Goal: Task Accomplishment & Management: Complete application form

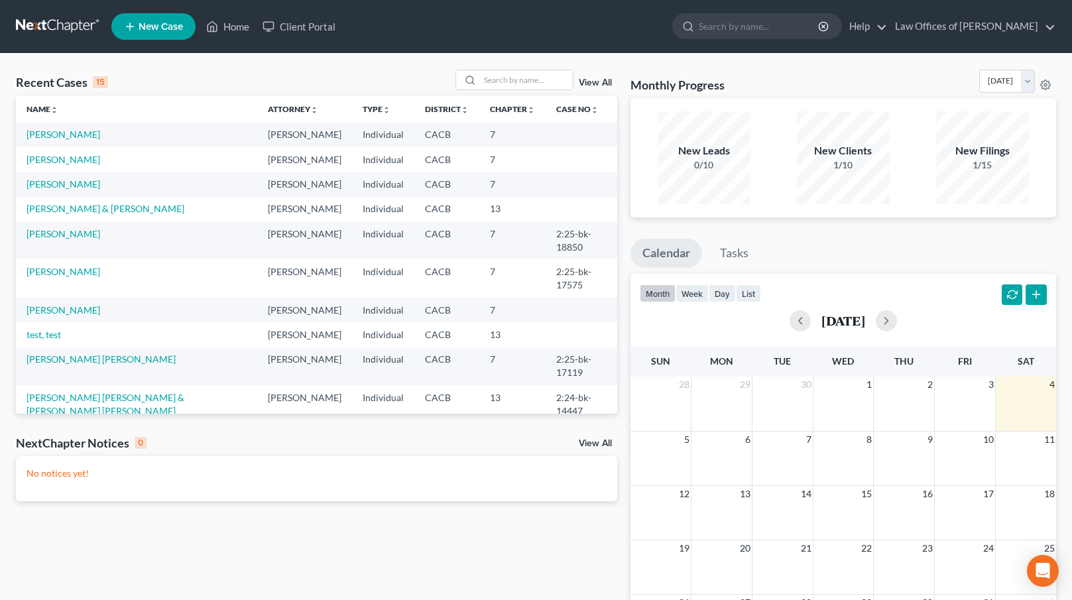
click at [156, 26] on span "New Case" at bounding box center [161, 27] width 44 height 10
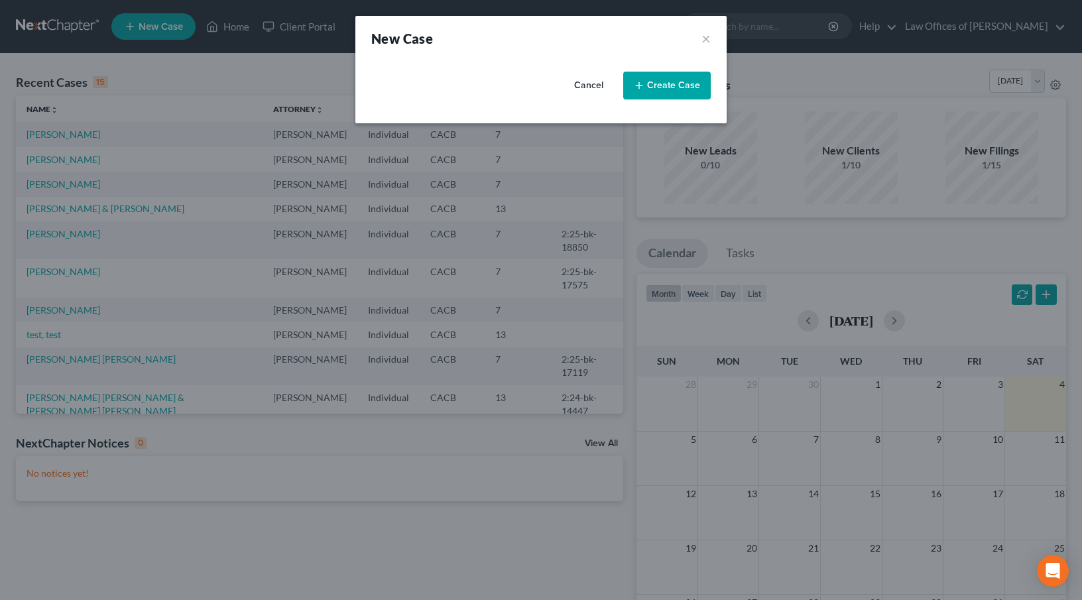
select select "7"
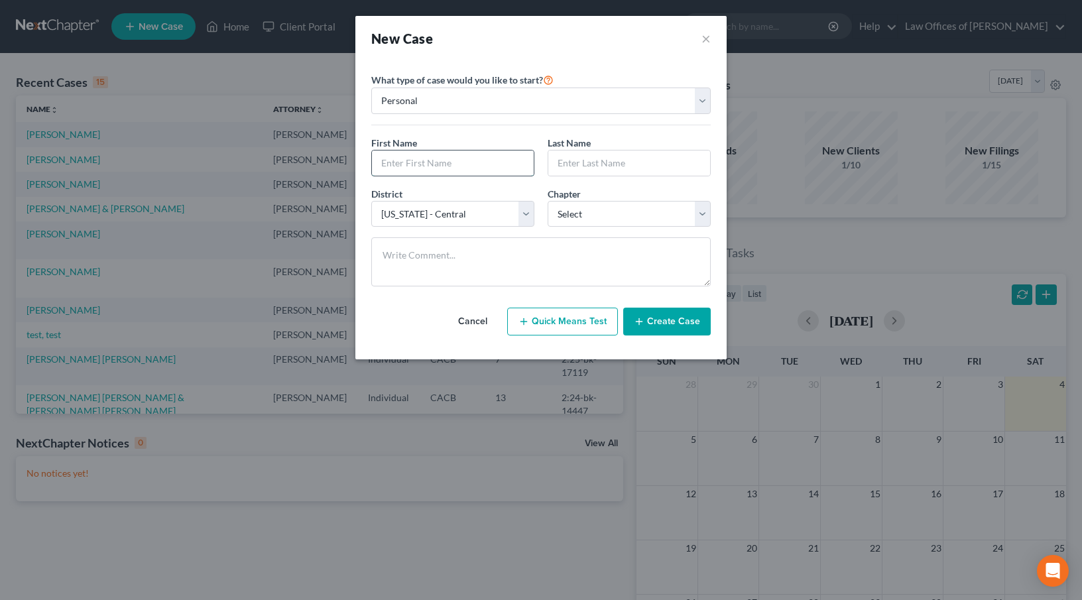
click at [447, 164] on input "text" at bounding box center [453, 163] width 162 height 25
type input "[PERSON_NAME]"
click at [662, 209] on select "Select 7 11 12 13" at bounding box center [629, 214] width 163 height 27
select select "3"
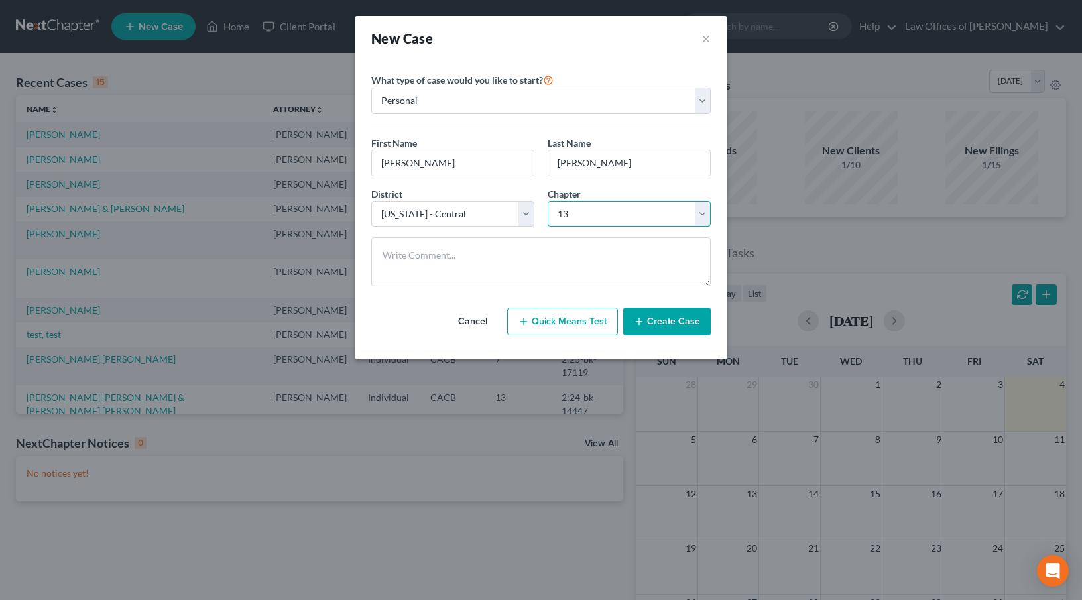
click at [548, 201] on select "Select 7 11 12 13" at bounding box center [629, 214] width 163 height 27
click at [656, 320] on button "Create Case" at bounding box center [667, 322] width 88 height 28
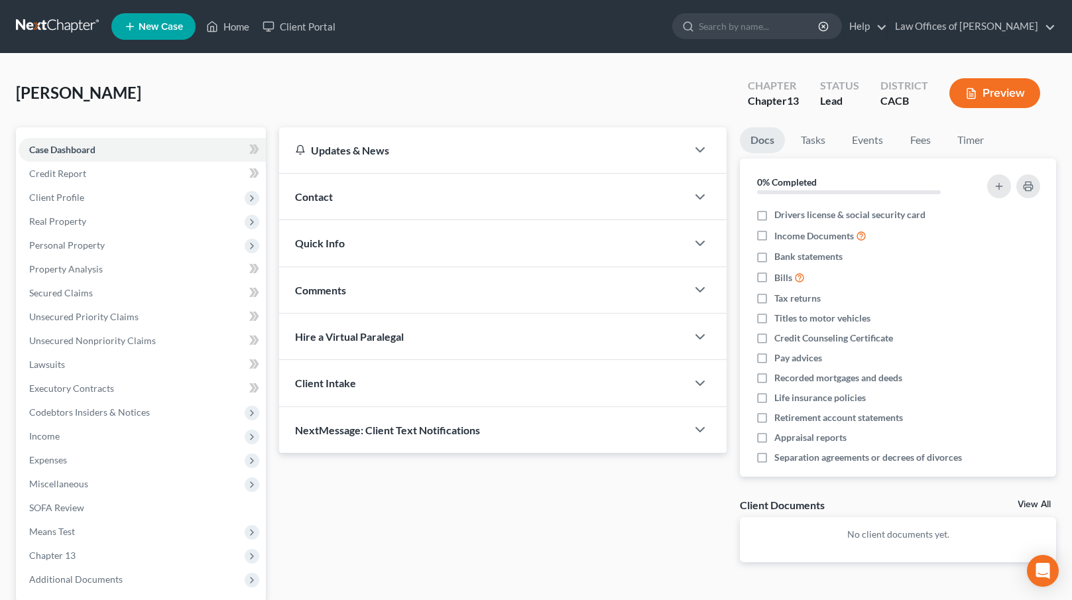
drag, startPoint x: 105, startPoint y: 202, endPoint x: 436, endPoint y: 267, distance: 338.0
click at [105, 202] on span "Client Profile" at bounding box center [142, 198] width 247 height 24
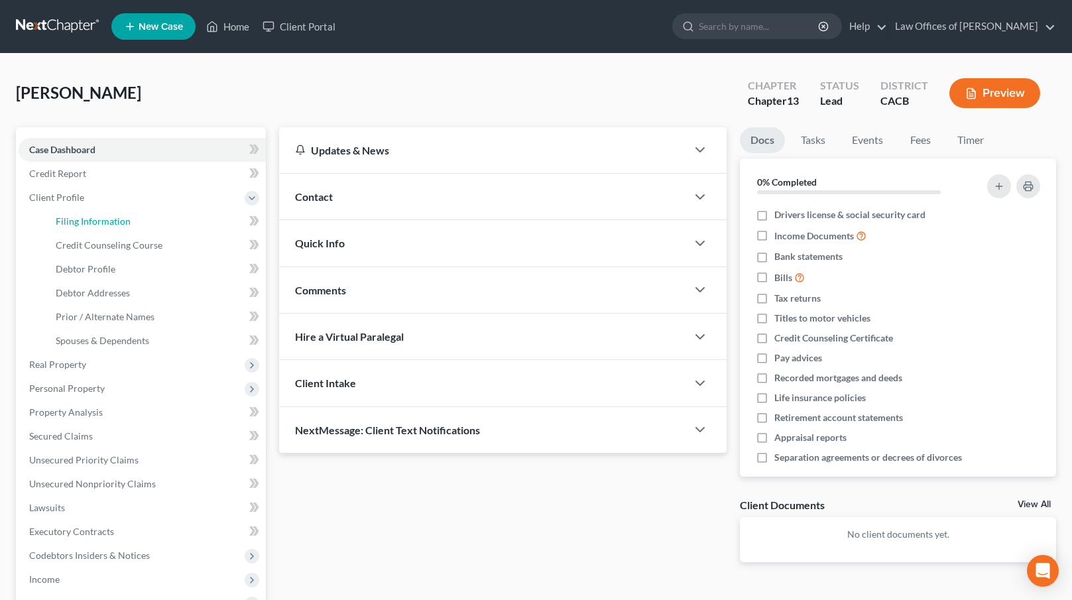
click at [88, 216] on span "Filing Information" at bounding box center [93, 221] width 75 height 11
select select "1"
select select "0"
select select "3"
select select "7"
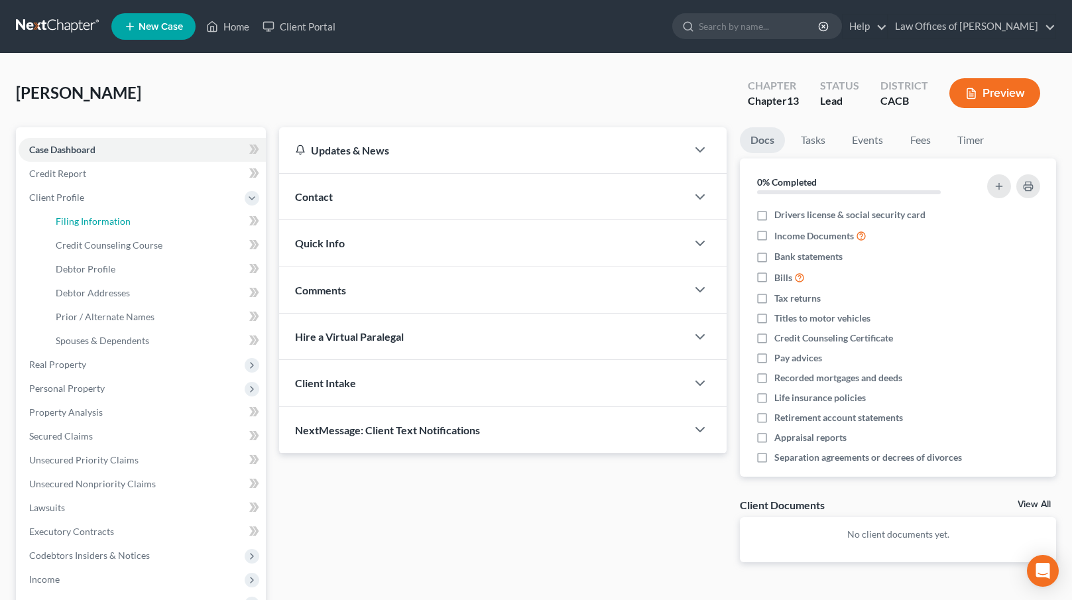
select select "0"
select select "4"
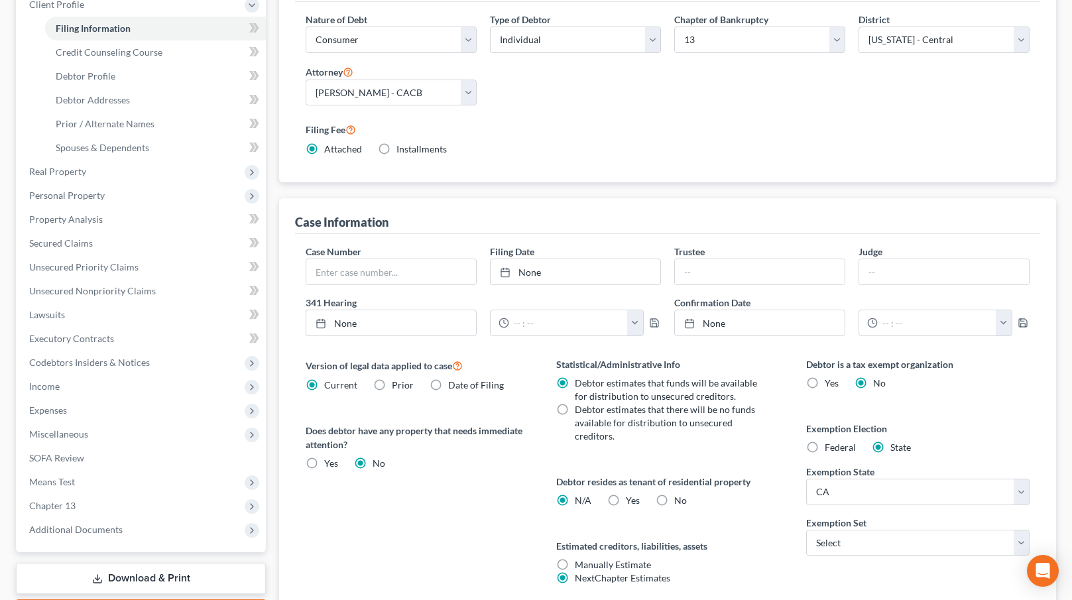
scroll to position [195, 0]
click at [674, 498] on label "No" at bounding box center [680, 498] width 13 height 13
click at [680, 498] on input "No" at bounding box center [684, 496] width 9 height 9
radio input "true"
radio input "false"
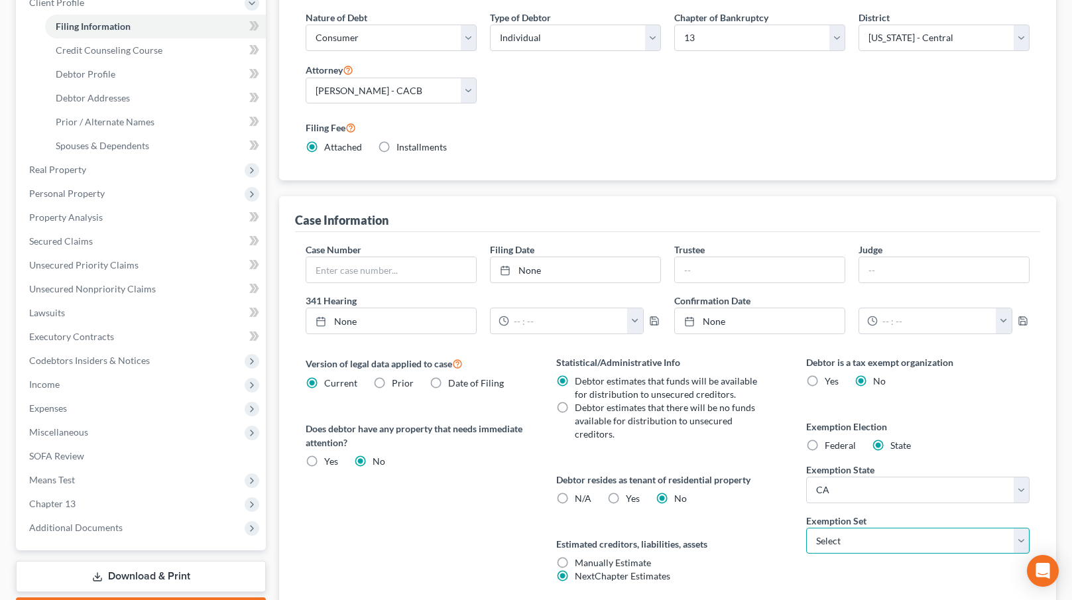
click at [889, 551] on select "Select 703 704" at bounding box center [917, 541] width 223 height 27
select select "1"
click at [806, 528] on select "Select 703 704" at bounding box center [917, 541] width 223 height 27
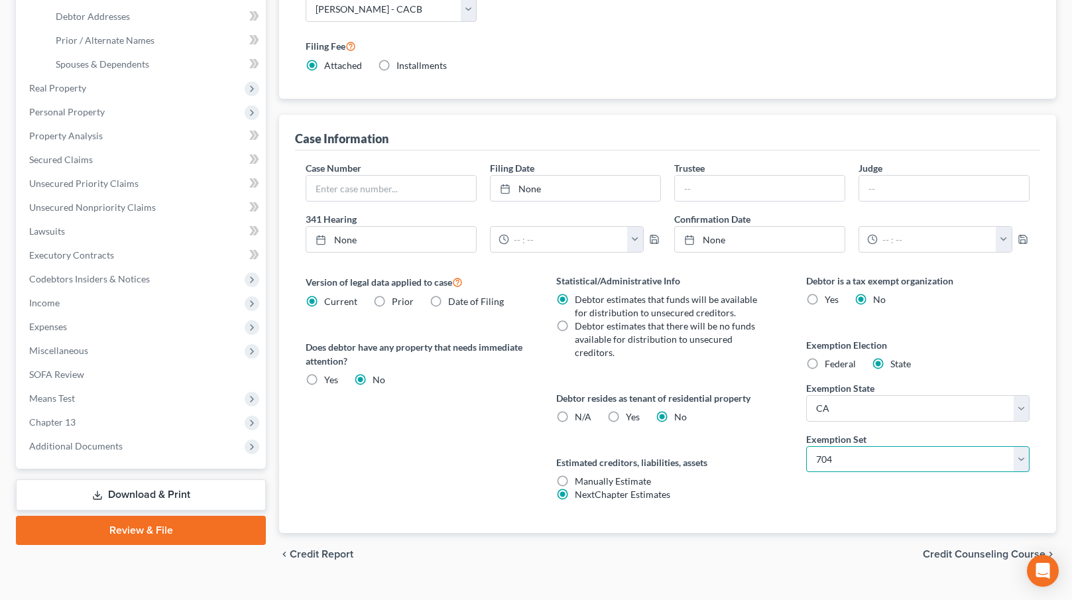
scroll to position [302, 0]
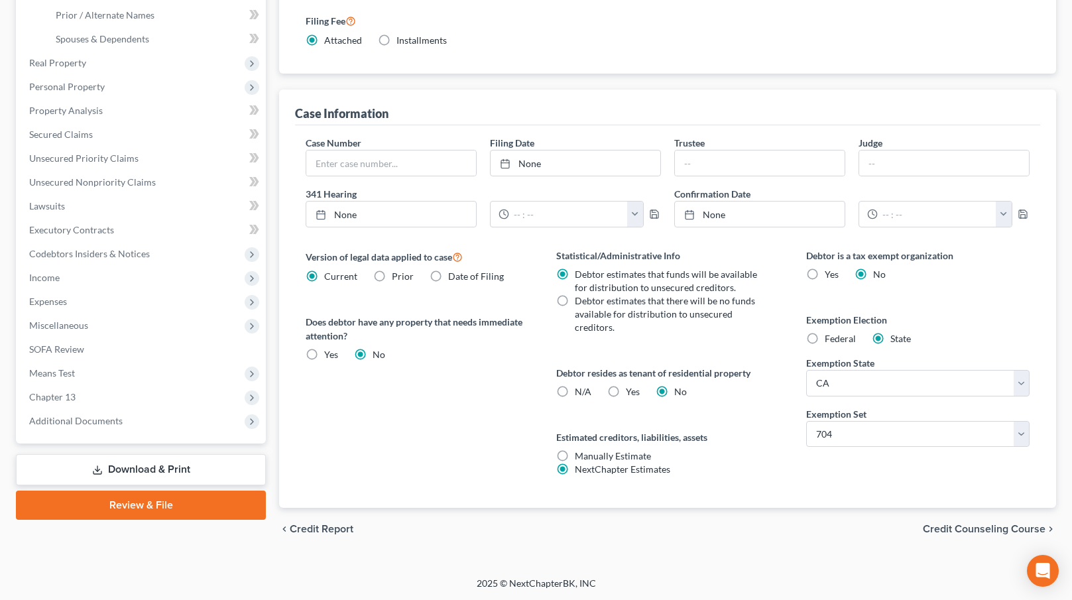
click at [973, 526] on span "Credit Counseling Course" at bounding box center [984, 529] width 123 height 11
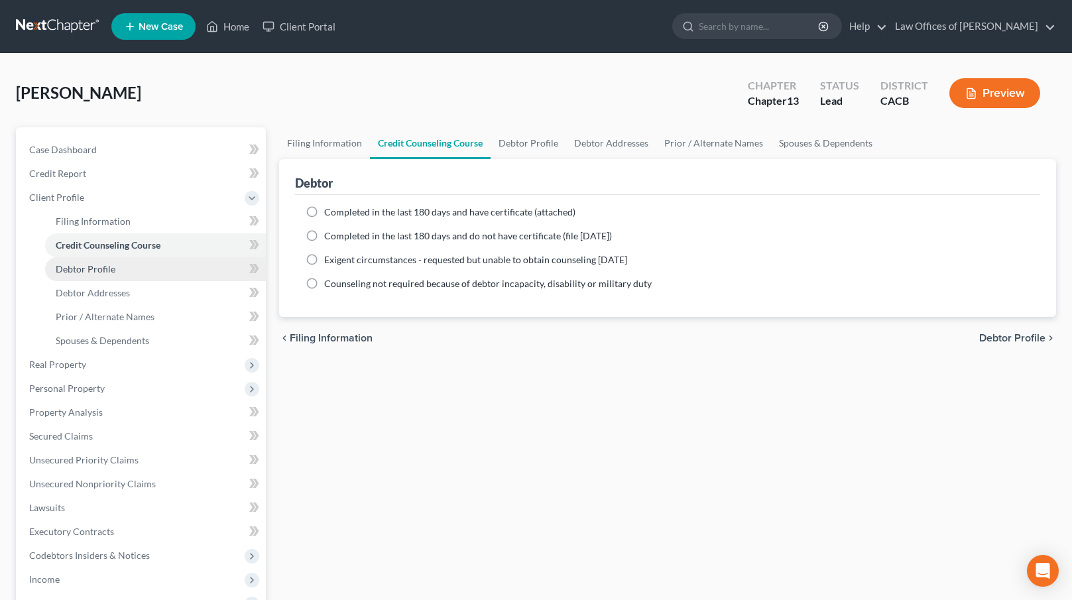
click at [86, 265] on span "Debtor Profile" at bounding box center [86, 268] width 60 height 11
select select "0"
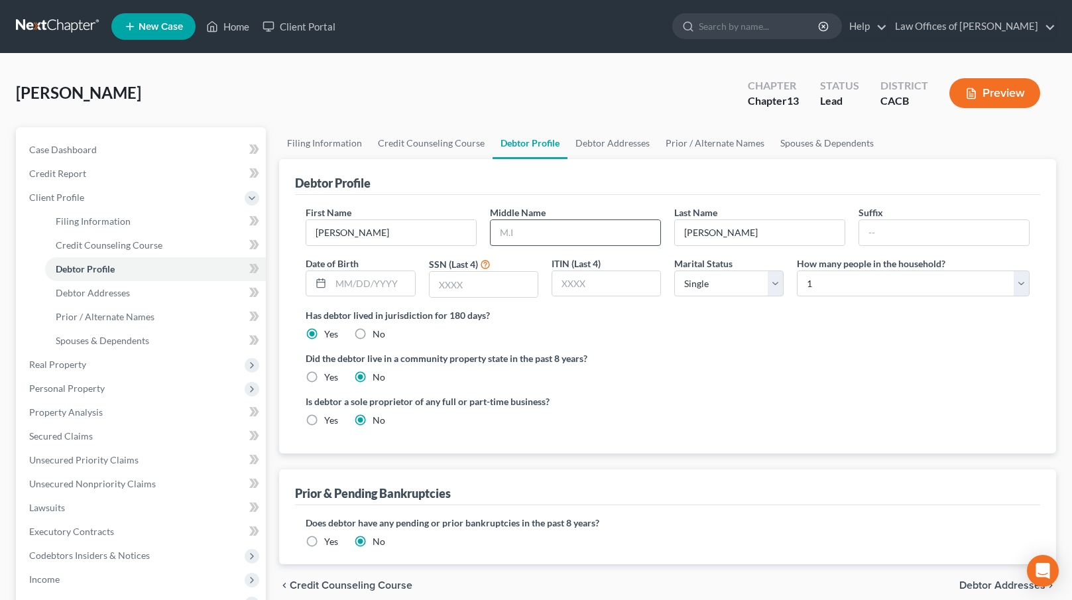
click at [519, 229] on input "text" at bounding box center [576, 232] width 170 height 25
type input "[PERSON_NAME]"
click at [359, 281] on input "text" at bounding box center [373, 283] width 84 height 25
type input "[DATE]"
click at [439, 281] on input "text" at bounding box center [484, 284] width 108 height 25
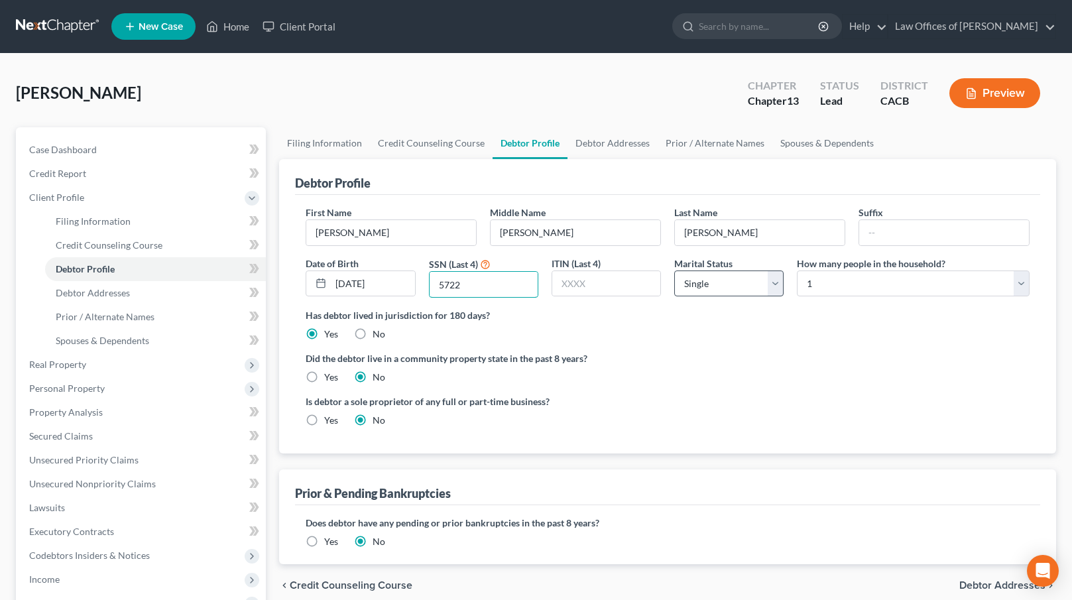
type input "5722"
click at [760, 292] on select "Select Single Married Separated Divorced Widowed" at bounding box center [728, 284] width 109 height 27
click at [326, 374] on label "Yes" at bounding box center [331, 377] width 14 height 13
click at [330, 374] on input "Yes" at bounding box center [334, 375] width 9 height 9
radio input "true"
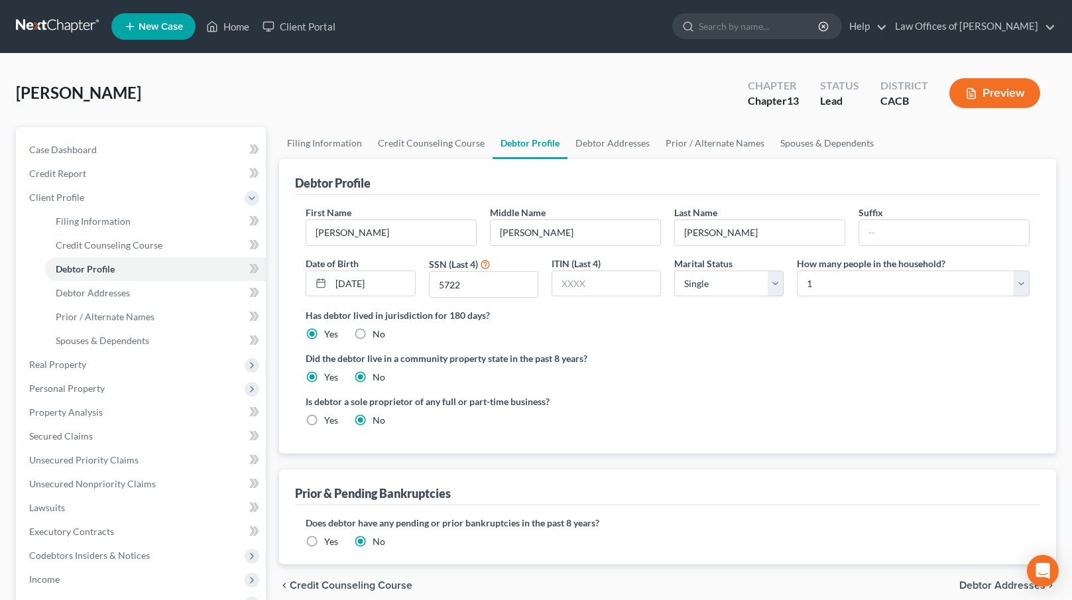
radio input "false"
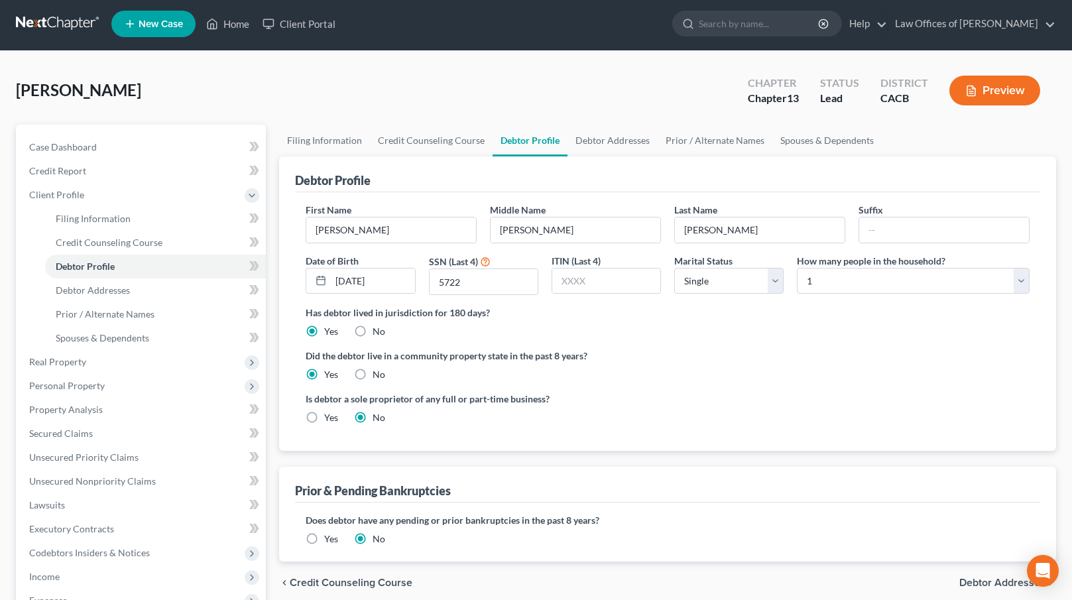
scroll to position [5, 0]
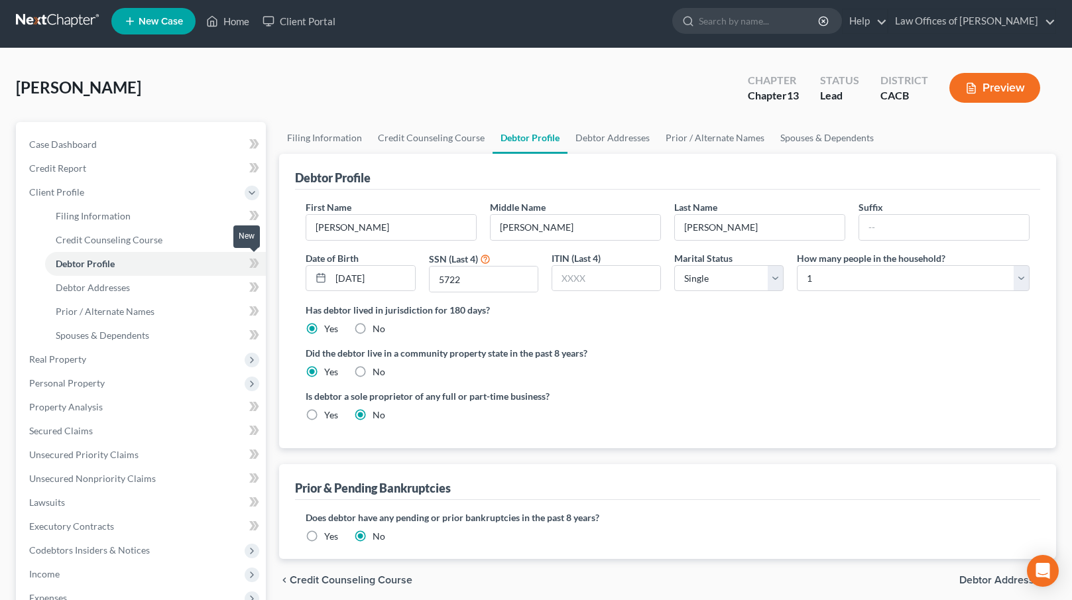
click at [262, 264] on span at bounding box center [254, 265] width 23 height 20
click at [203, 237] on link "Credit Counseling Course" at bounding box center [155, 240] width 221 height 24
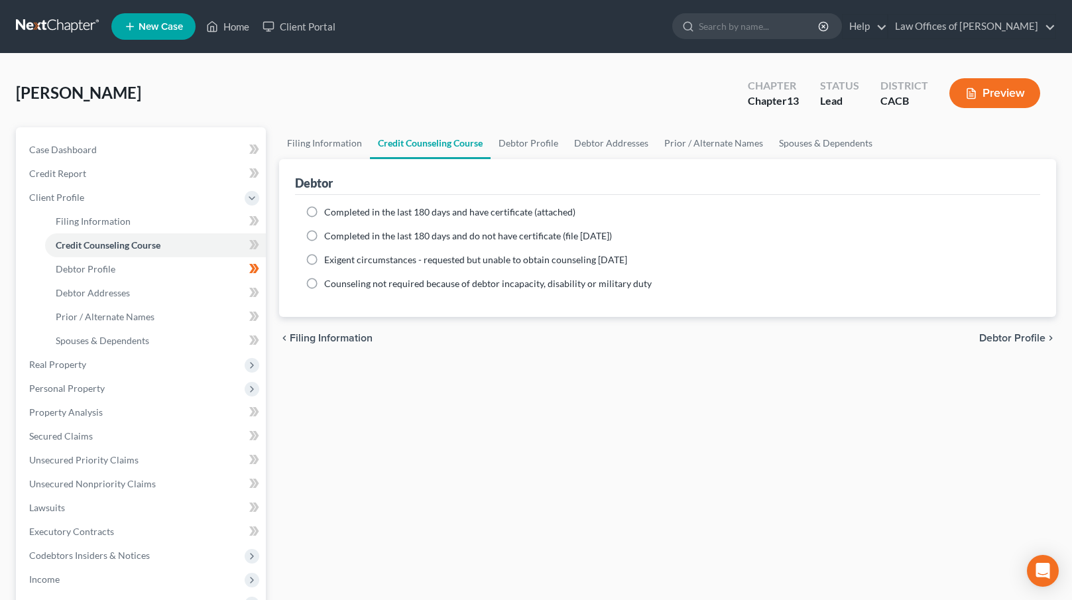
click at [399, 237] on span "Completed in the last 180 days and do not have certificate (file [DATE])" at bounding box center [468, 235] width 288 height 11
click at [338, 237] on input "Completed in the last 180 days and do not have certificate (file [DATE])" at bounding box center [334, 233] width 9 height 9
radio input "true"
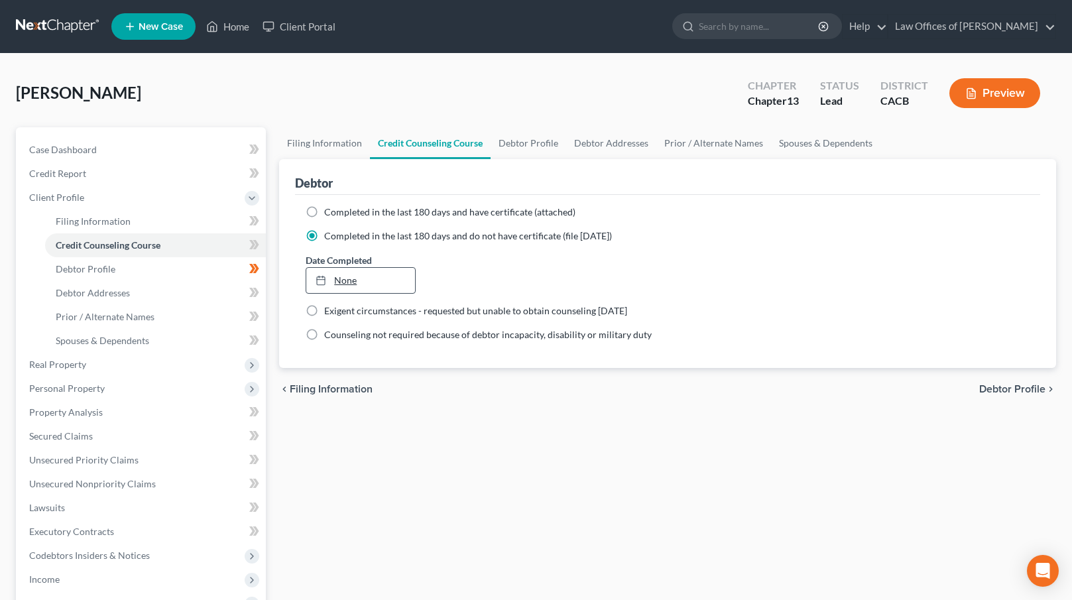
type input "[DATE]"
click at [355, 282] on link "None" at bounding box center [360, 280] width 108 height 25
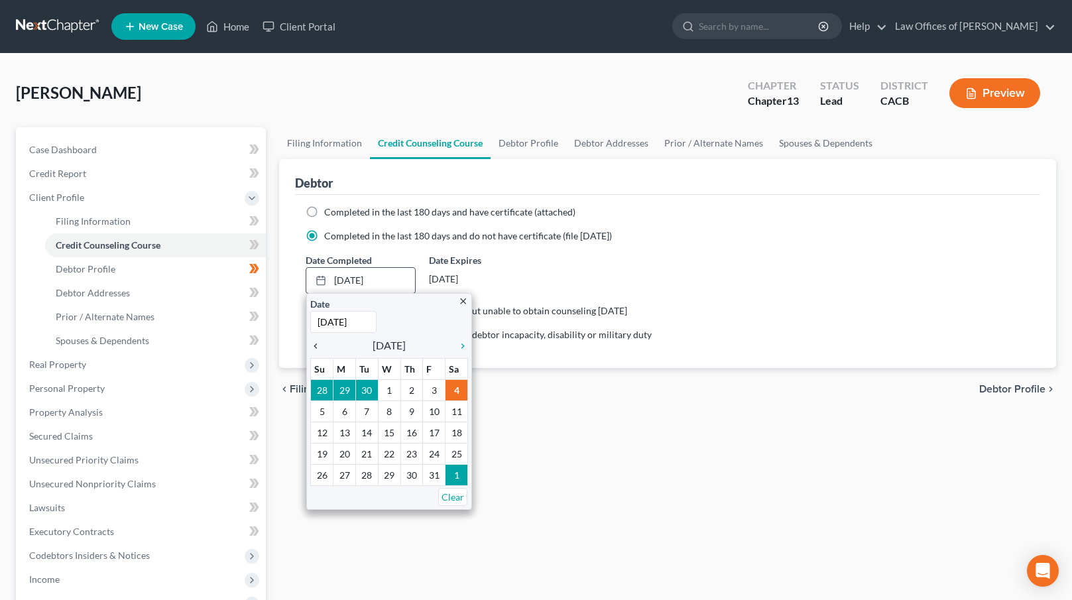
click at [318, 341] on icon "chevron_left" at bounding box center [318, 346] width 17 height 11
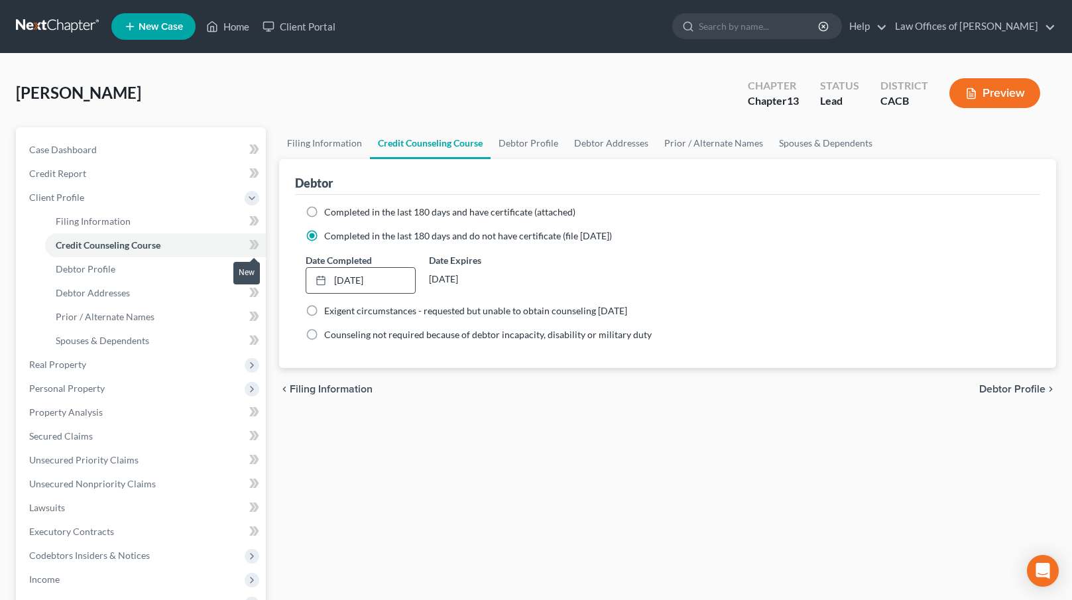
click at [253, 249] on icon at bounding box center [254, 245] width 10 height 17
click at [197, 293] on link "Debtor Addresses" at bounding box center [155, 293] width 221 height 24
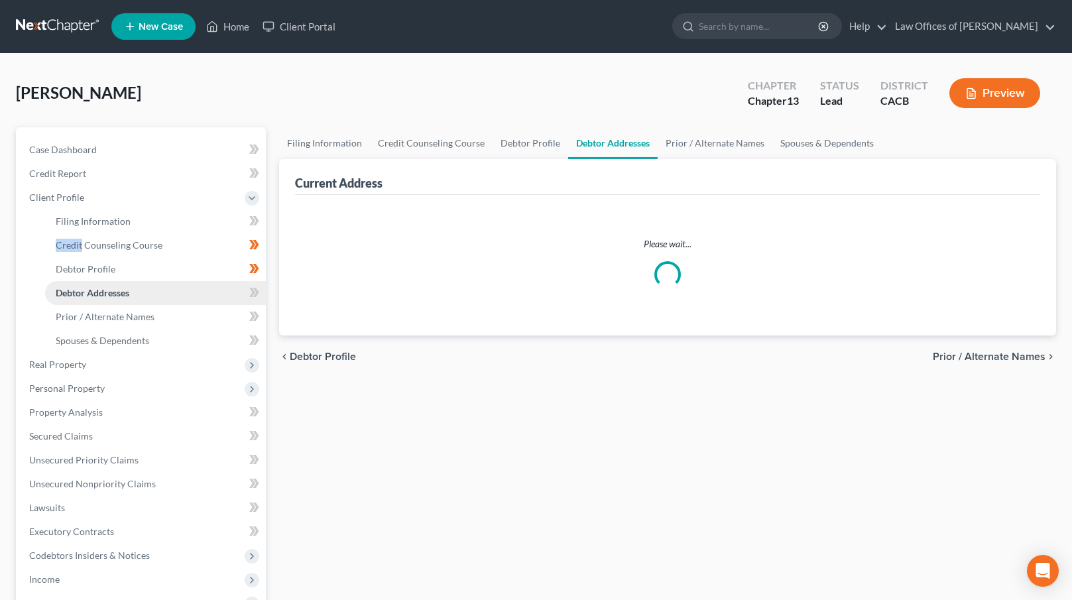
select select "0"
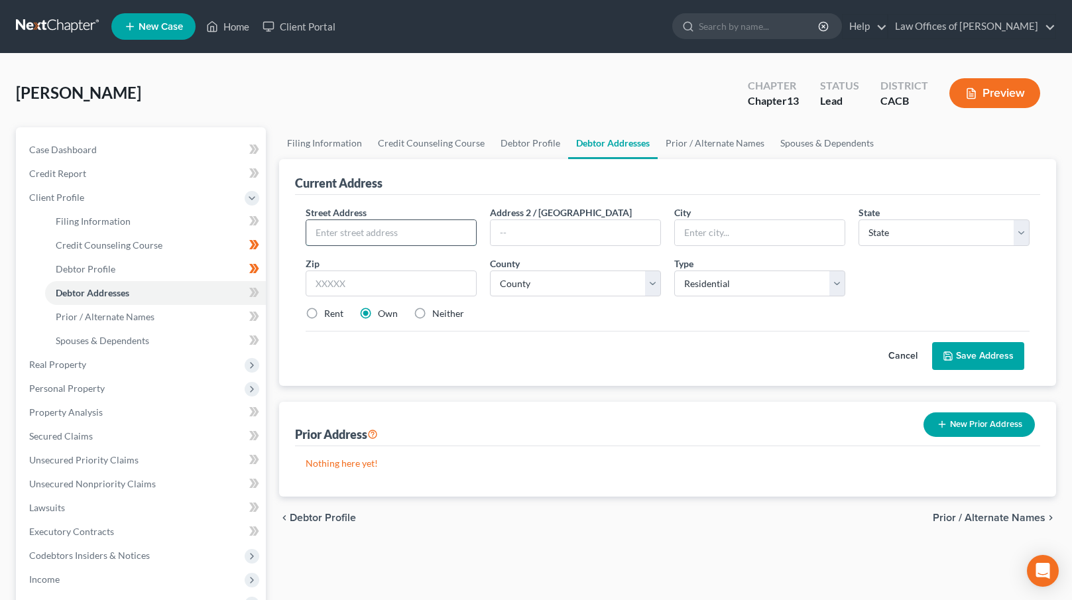
click at [357, 235] on input "text" at bounding box center [391, 232] width 170 height 25
type input "[STREET_ADDRESS]"
click at [320, 282] on input "text" at bounding box center [391, 284] width 171 height 27
type input "92504"
click at [416, 360] on div "Cancel Save Address" at bounding box center [668, 350] width 724 height 39
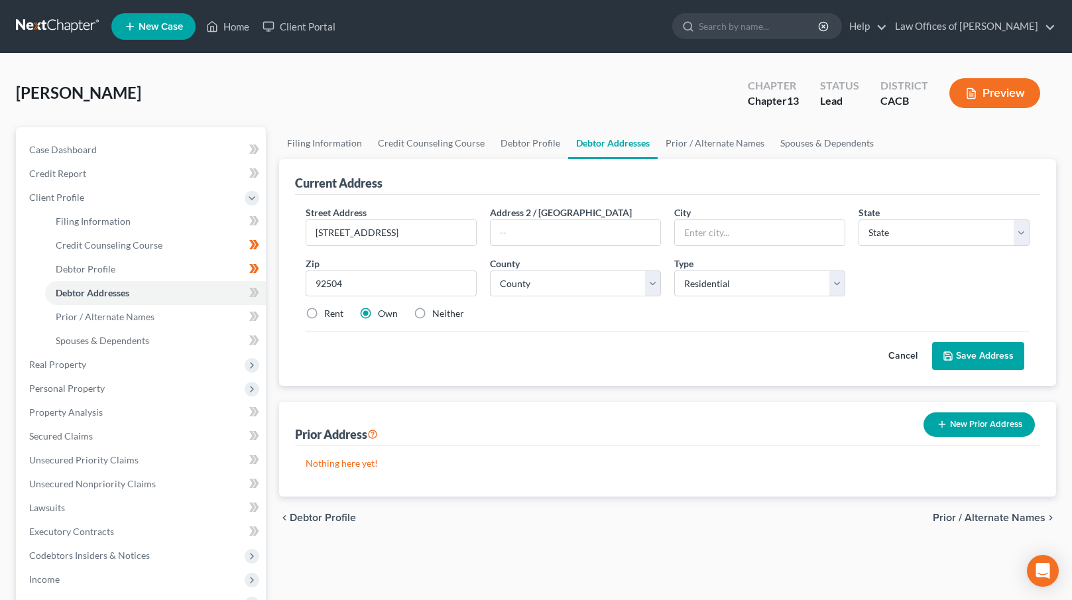
type input "[GEOGRAPHIC_DATA]"
select select "4"
click at [637, 285] on select "County" at bounding box center [575, 284] width 171 height 27
select select "32"
click at [490, 271] on select "County [GEOGRAPHIC_DATA] [GEOGRAPHIC_DATA] [GEOGRAPHIC_DATA] [GEOGRAPHIC_DATA] …" at bounding box center [575, 284] width 171 height 27
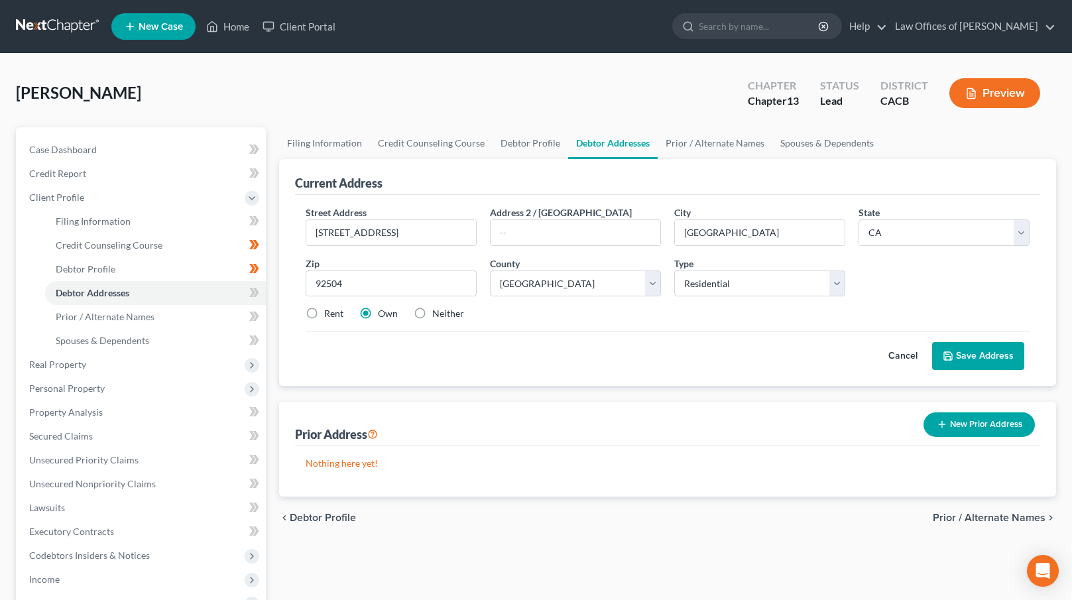
drag, startPoint x: 979, startPoint y: 355, endPoint x: 945, endPoint y: 354, distance: 33.8
click at [979, 355] on button "Save Address" at bounding box center [978, 356] width 92 height 28
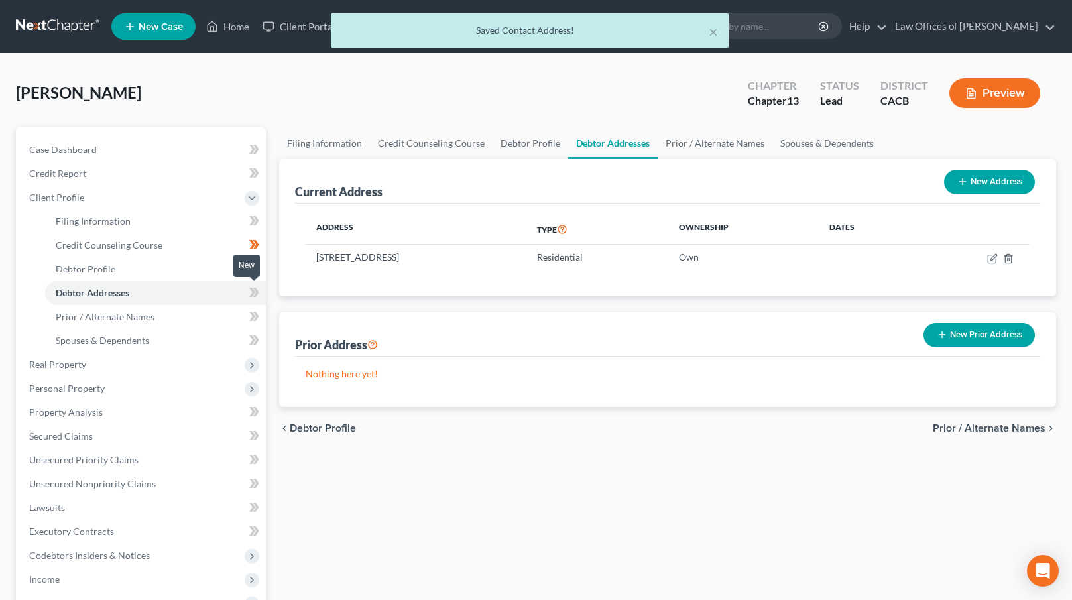
click at [255, 289] on icon at bounding box center [256, 292] width 6 height 9
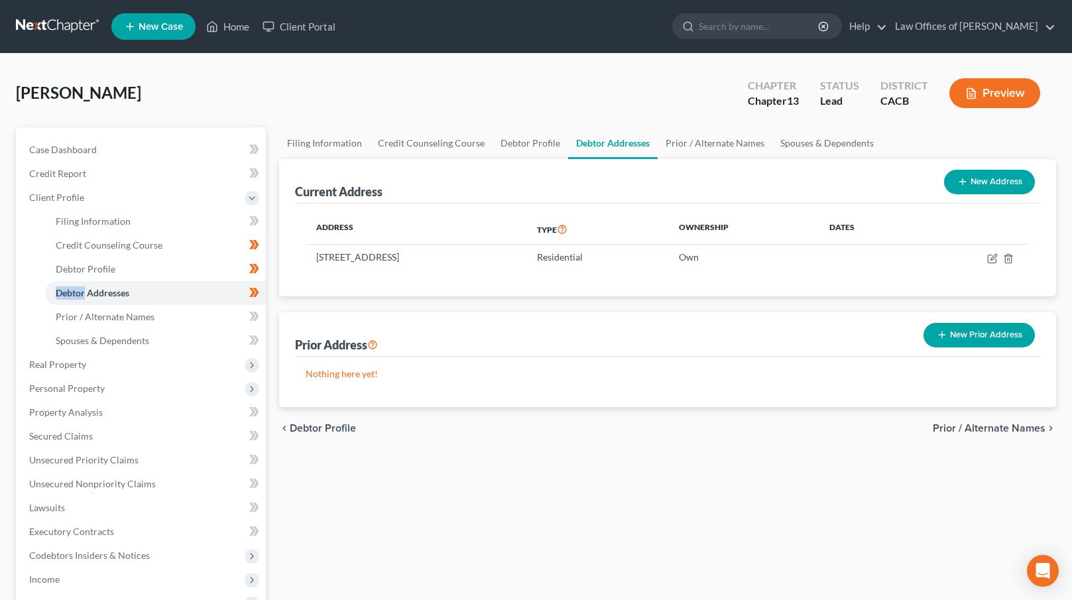
click at [1001, 428] on span "Prior / Alternate Names" at bounding box center [989, 428] width 113 height 11
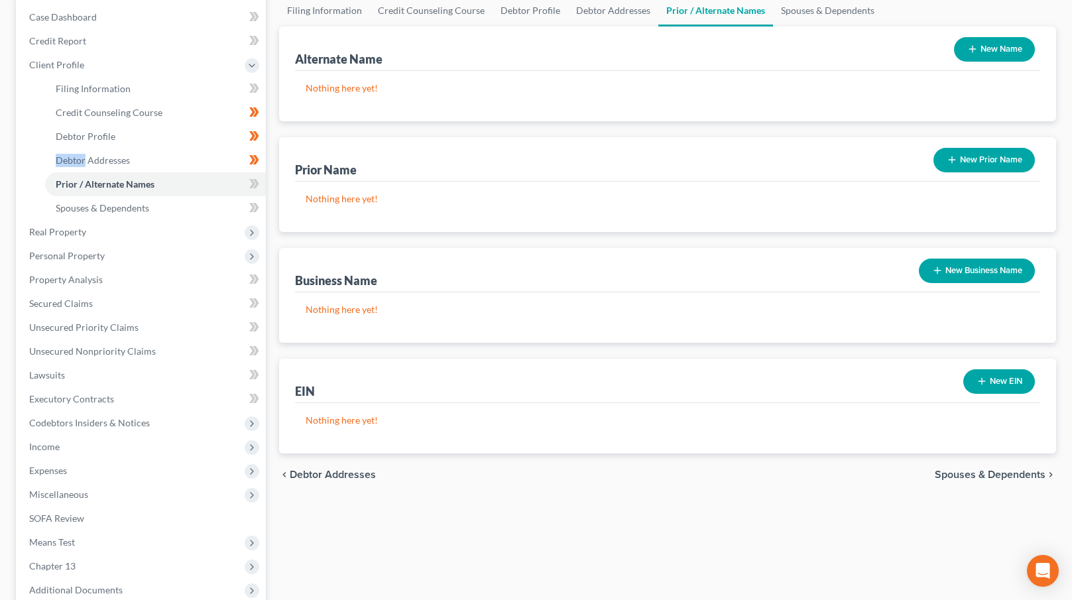
scroll to position [193, 0]
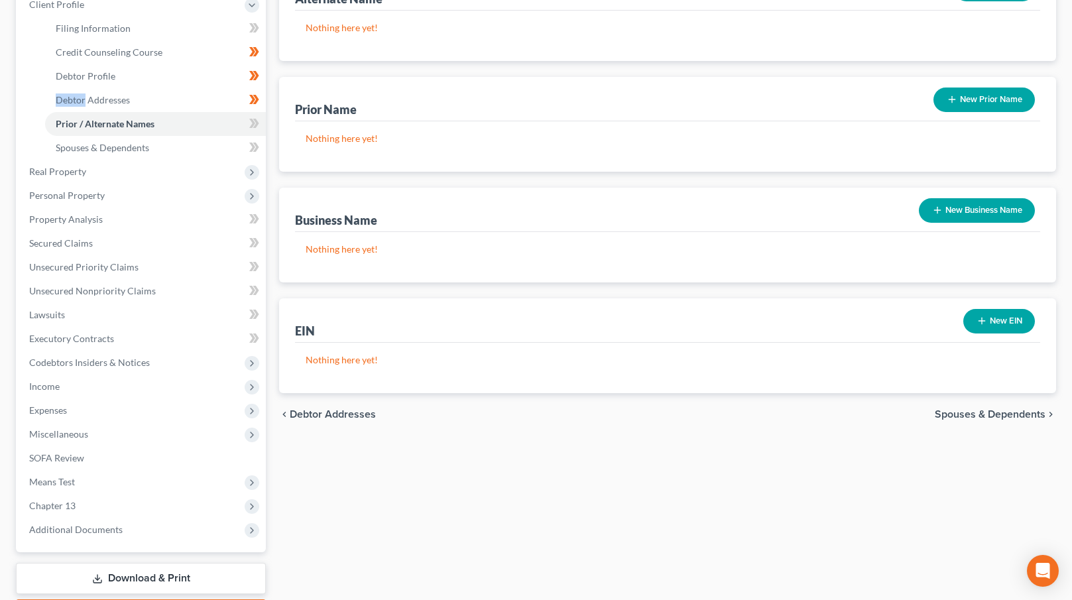
click at [977, 414] on span "Spouses & Dependents" at bounding box center [990, 414] width 111 height 11
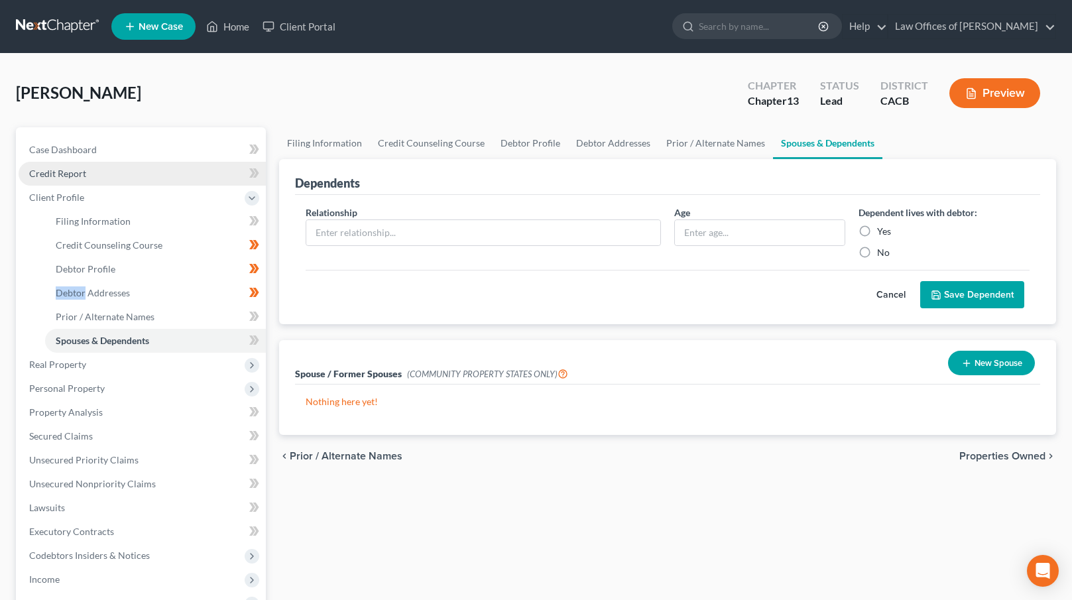
click at [121, 175] on link "Credit Report" at bounding box center [142, 174] width 247 height 24
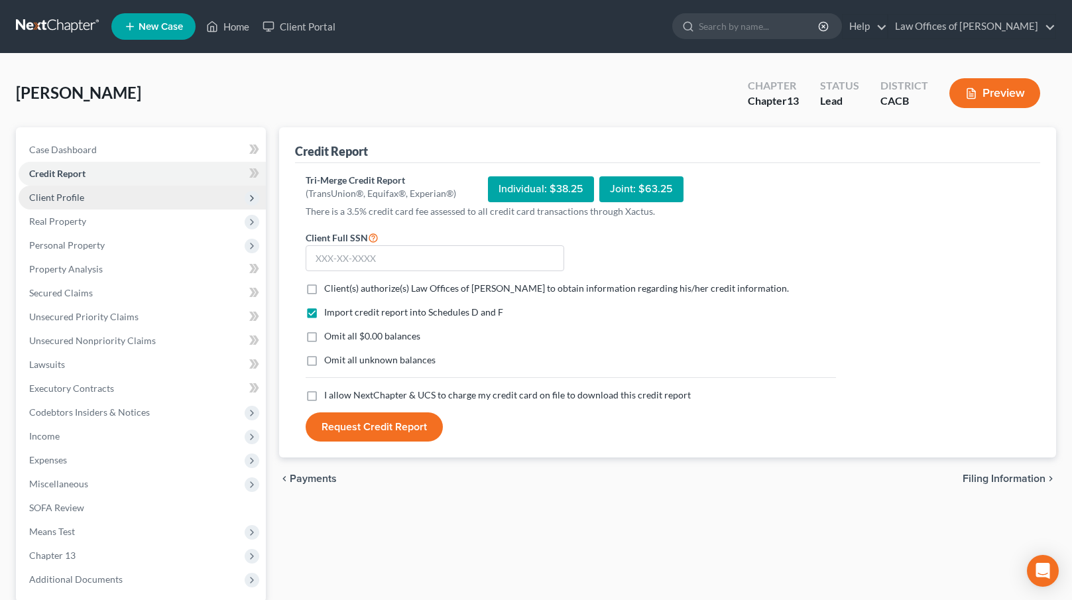
click at [113, 198] on span "Client Profile" at bounding box center [142, 198] width 247 height 24
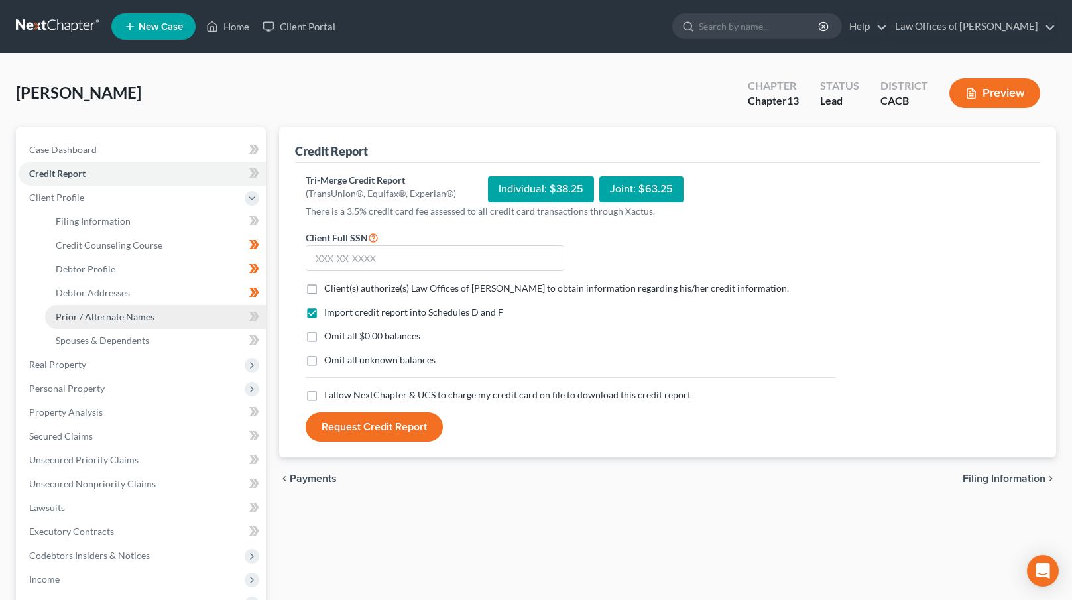
click at [134, 312] on span "Prior / Alternate Names" at bounding box center [105, 316] width 99 height 11
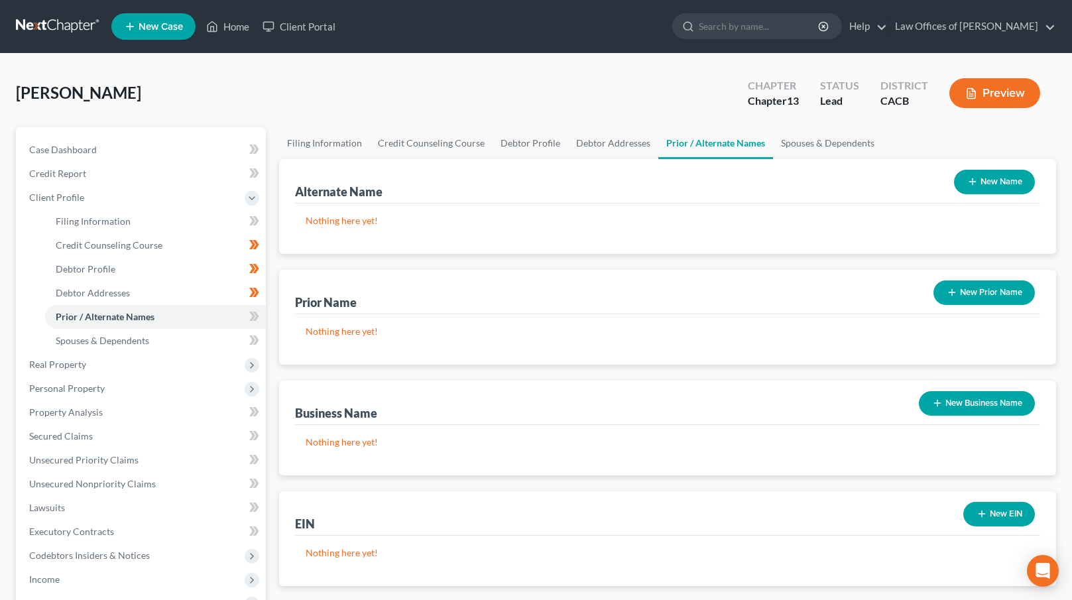
click at [1009, 176] on button "New Name" at bounding box center [994, 182] width 81 height 25
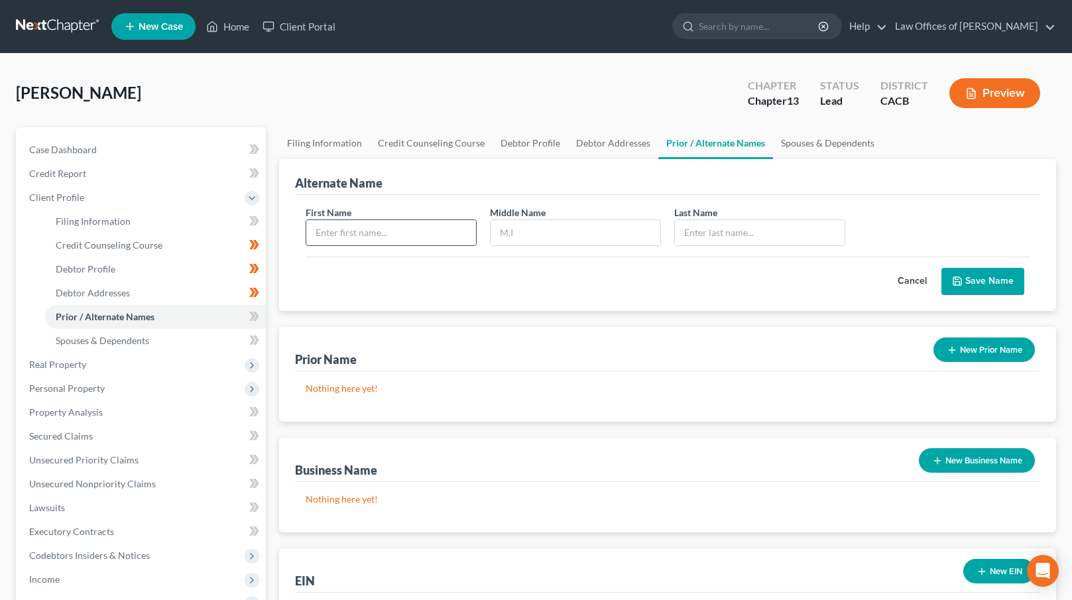
click at [420, 233] on input "text" at bounding box center [391, 232] width 170 height 25
type input "[PERSON_NAME]"
click at [1007, 287] on button "Save Name" at bounding box center [983, 282] width 83 height 28
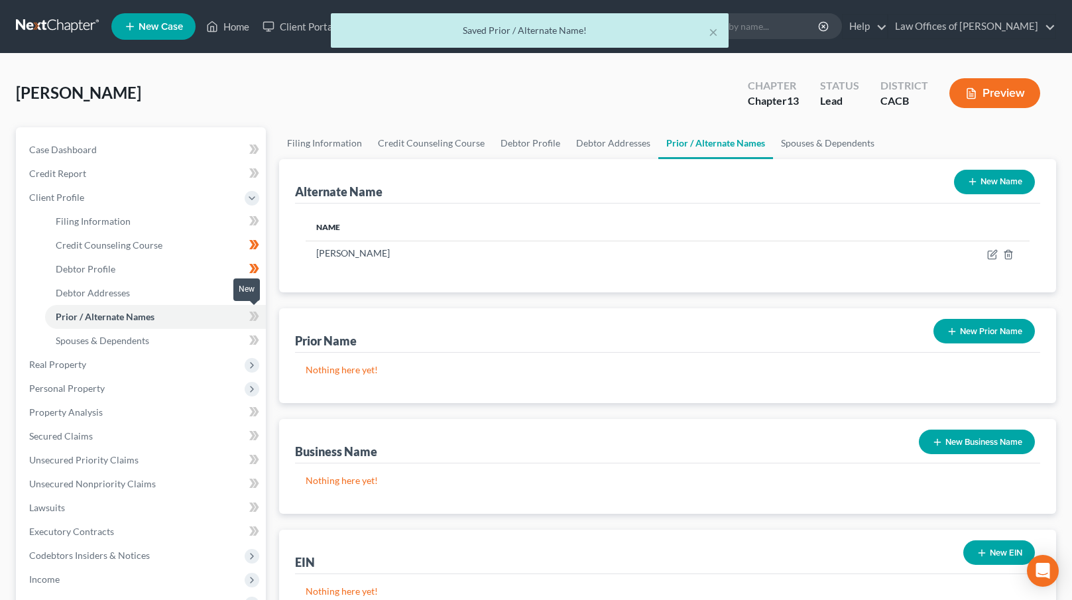
click at [259, 312] on icon at bounding box center [254, 316] width 10 height 17
click at [258, 312] on icon at bounding box center [254, 316] width 10 height 17
drag, startPoint x: 162, startPoint y: 162, endPoint x: 167, endPoint y: 171, distance: 10.4
click at [162, 162] on link "Credit Report" at bounding box center [142, 174] width 247 height 24
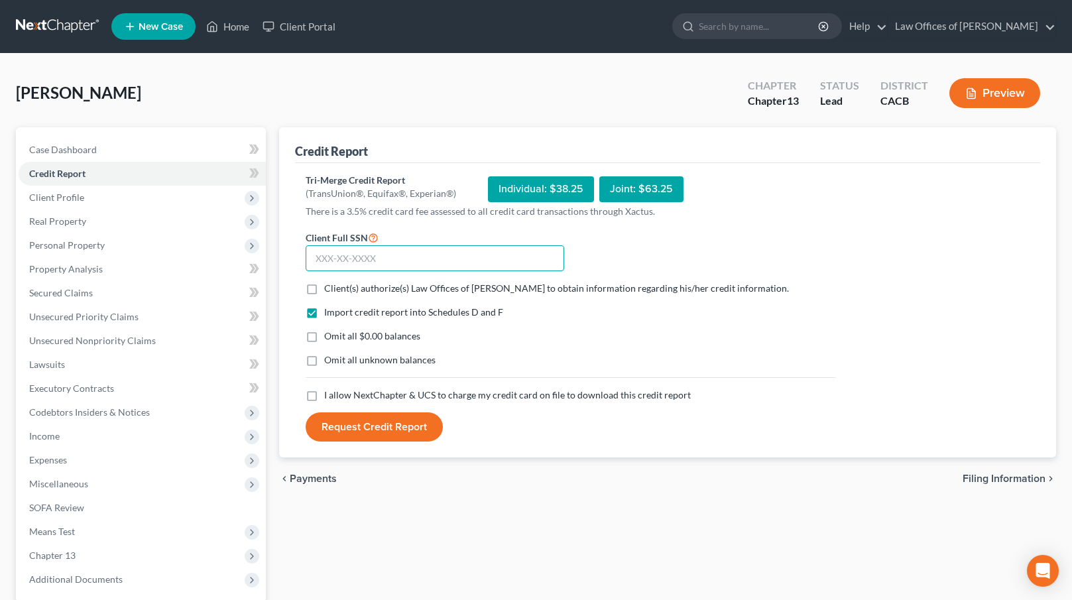
click at [333, 267] on input "text" at bounding box center [435, 258] width 259 height 27
type input "564-73-5722"
click at [324, 286] on label "Client(s) authorize(s) Law Offices of [PERSON_NAME] to obtain information regar…" at bounding box center [556, 288] width 465 height 13
click at [330, 286] on input "Client(s) authorize(s) Law Offices of [PERSON_NAME] to obtain information regar…" at bounding box center [334, 286] width 9 height 9
checkbox input "true"
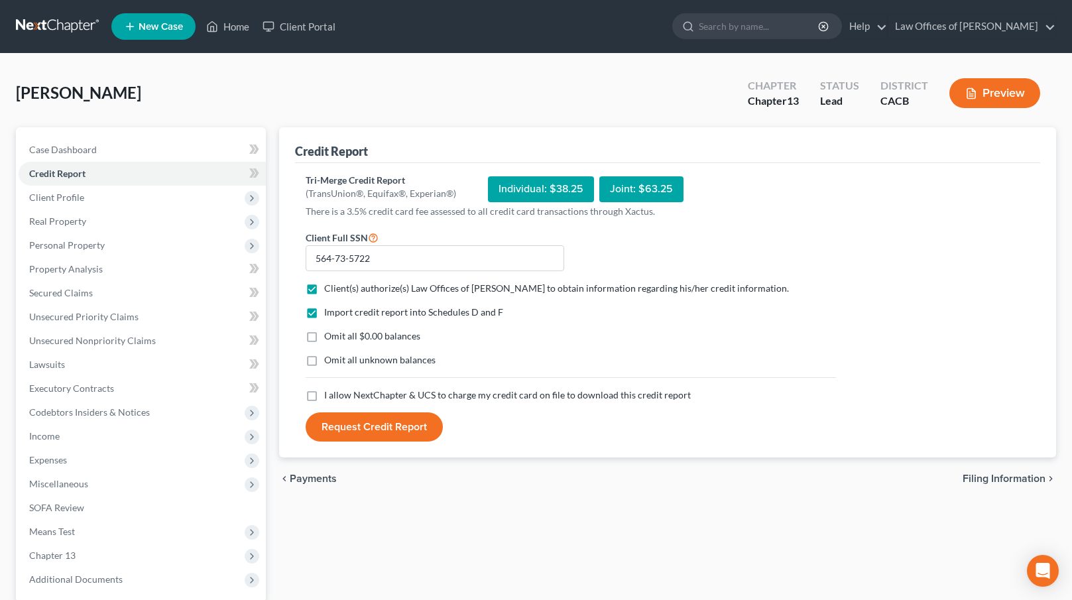
click at [324, 396] on label "I allow NextChapter & UCS to charge my credit card on file to download this cre…" at bounding box center [507, 395] width 367 height 13
click at [330, 396] on input "I allow NextChapter & UCS to charge my credit card on file to download this cre…" at bounding box center [334, 393] width 9 height 9
checkbox input "true"
click at [367, 426] on button "Request Credit Report" at bounding box center [374, 426] width 137 height 29
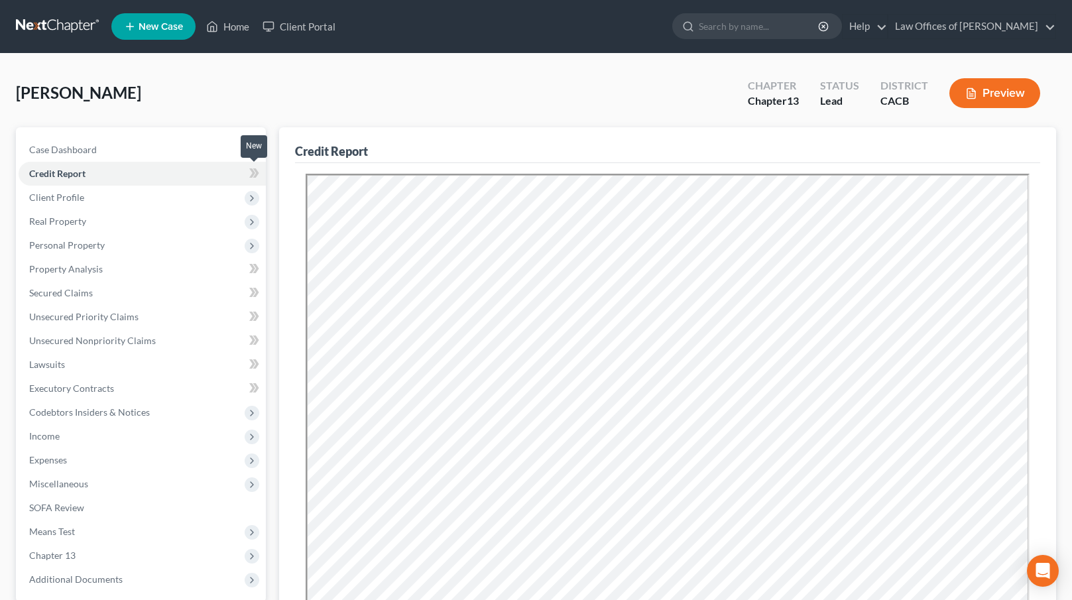
click at [259, 172] on icon at bounding box center [256, 172] width 6 height 9
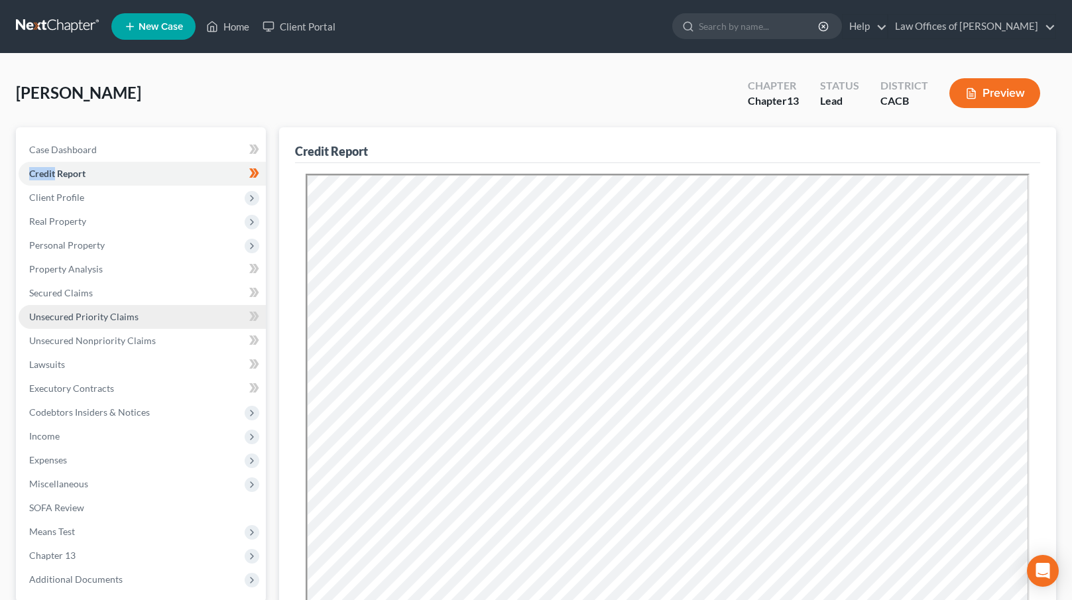
click at [145, 306] on link "Unsecured Priority Claims" at bounding box center [142, 317] width 247 height 24
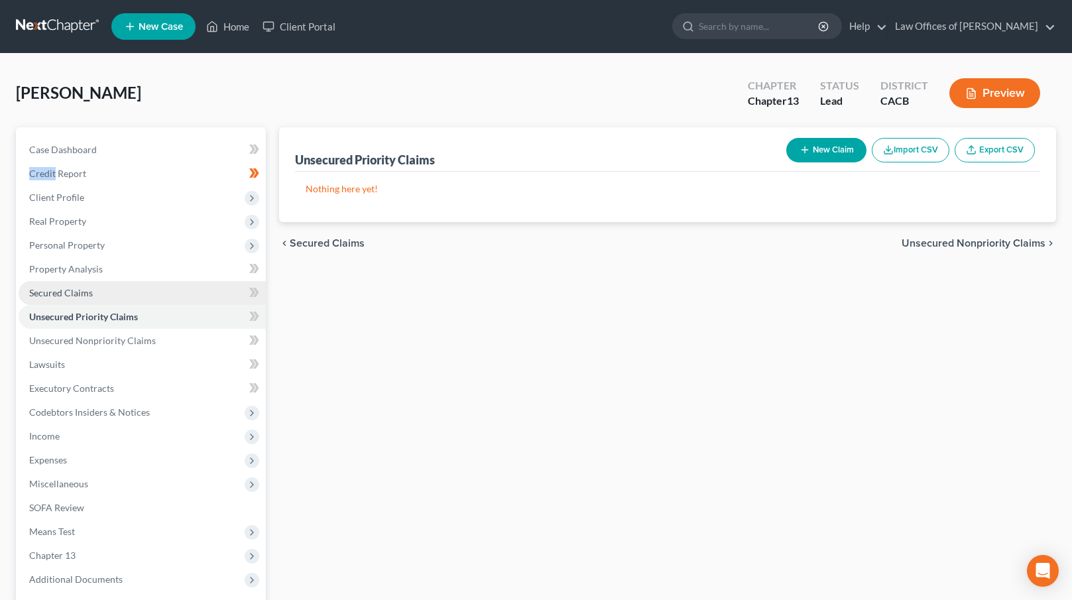
click at [141, 288] on link "Secured Claims" at bounding box center [142, 293] width 247 height 24
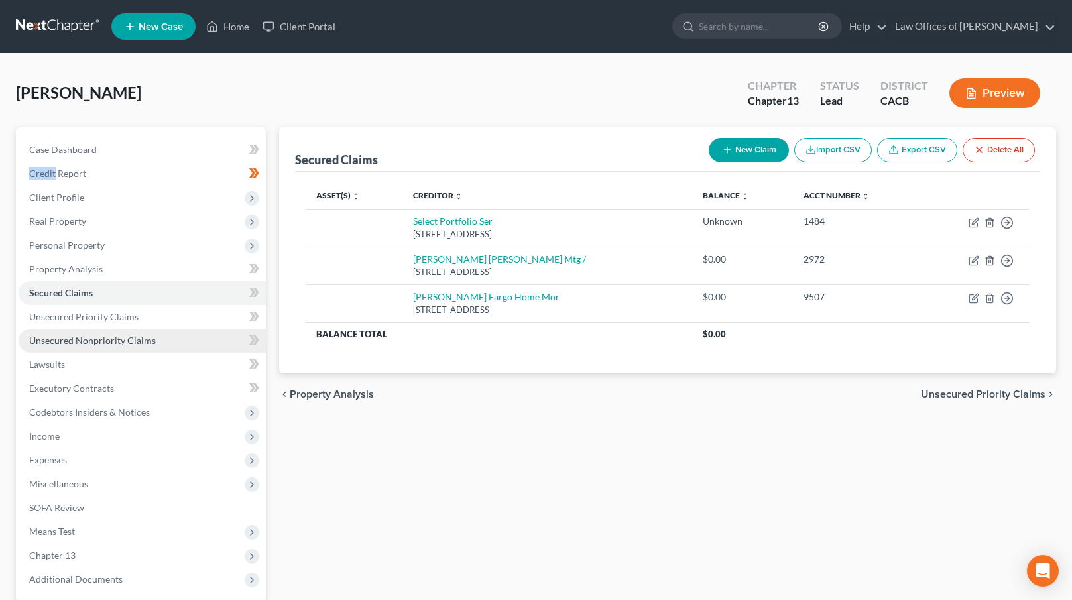
click at [149, 348] on link "Unsecured Nonpriority Claims" at bounding box center [142, 341] width 247 height 24
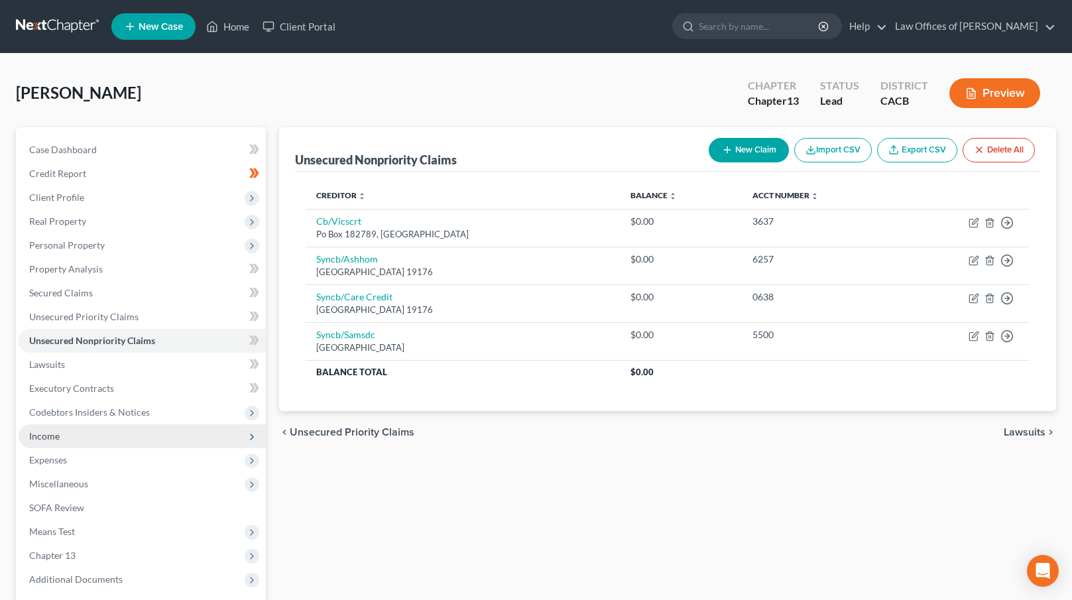
click at [154, 432] on span "Income" at bounding box center [142, 436] width 247 height 24
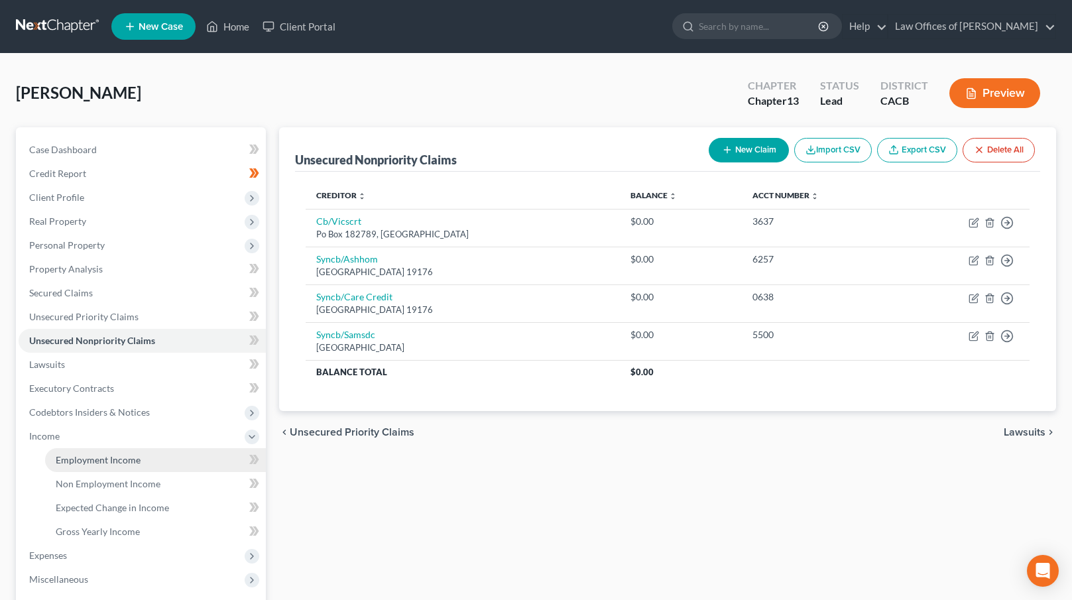
click at [147, 454] on link "Employment Income" at bounding box center [155, 460] width 221 height 24
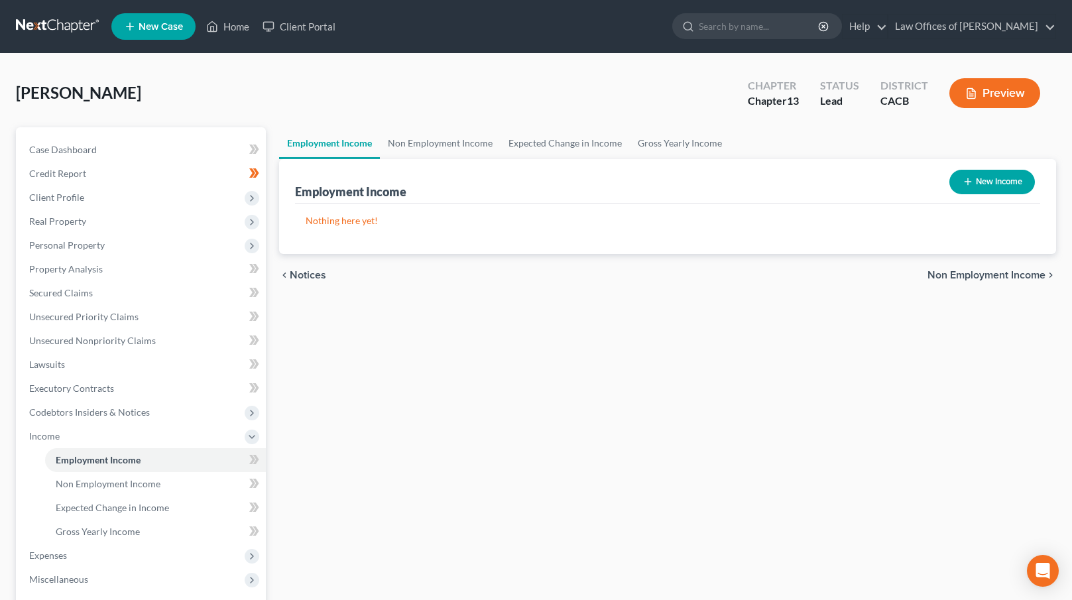
click at [993, 180] on button "New Income" at bounding box center [993, 182] width 86 height 25
select select "0"
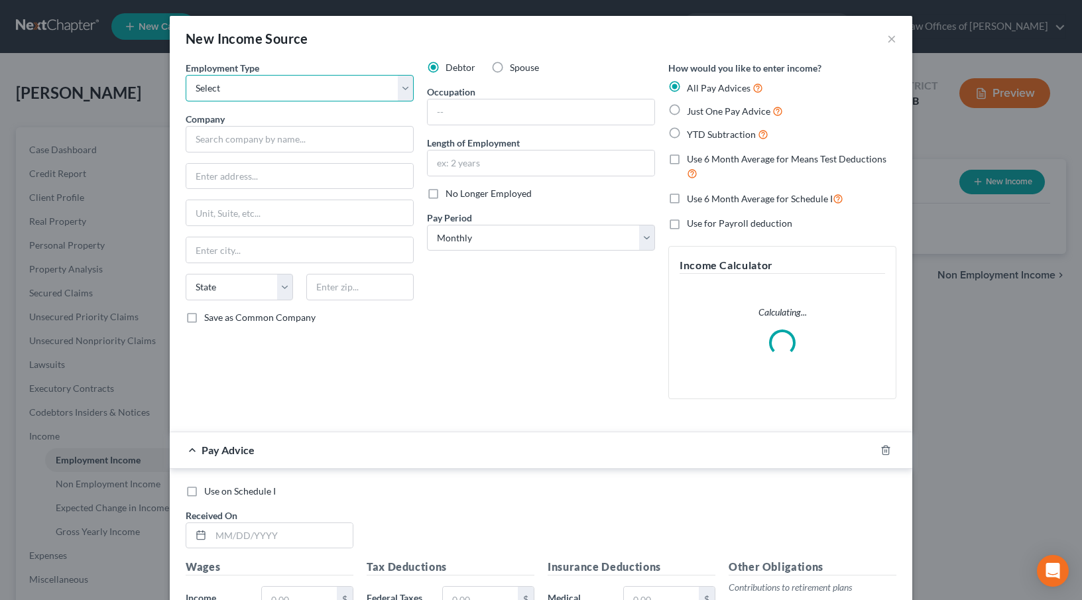
click at [328, 82] on select "Select Full or [DEMOGRAPHIC_DATA] Employment Self Employment" at bounding box center [300, 88] width 228 height 27
select select "0"
click at [186, 75] on select "Select Full or [DEMOGRAPHIC_DATA] Employment Self Employment" at bounding box center [300, 88] width 228 height 27
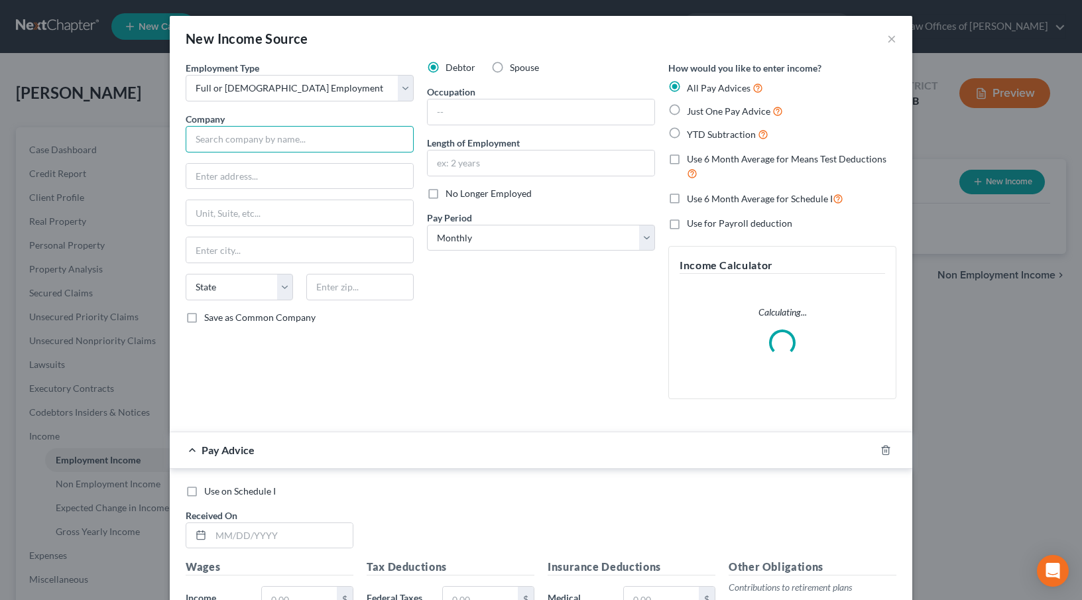
click at [266, 137] on input "text" at bounding box center [300, 139] width 228 height 27
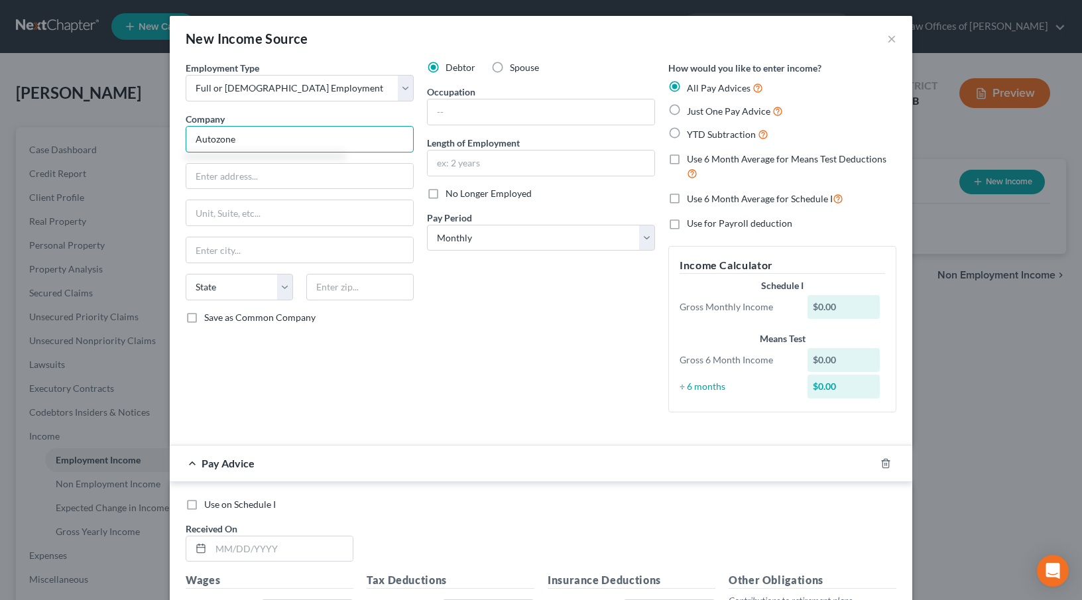
type input "Autozone"
